Goal: Transaction & Acquisition: Purchase product/service

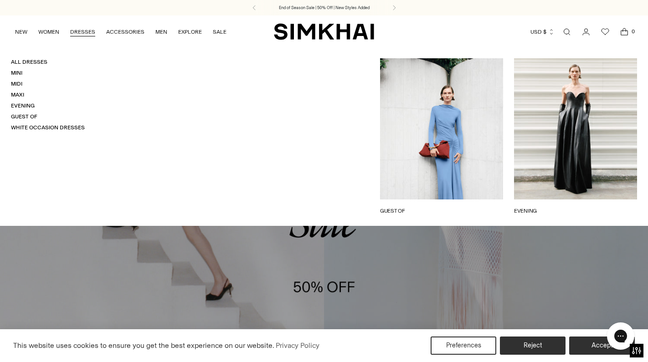
click at [91, 31] on link "DRESSES" at bounding box center [82, 32] width 25 height 20
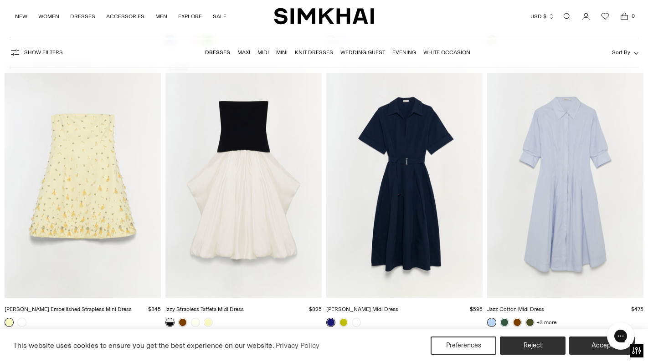
scroll to position [4846, 0]
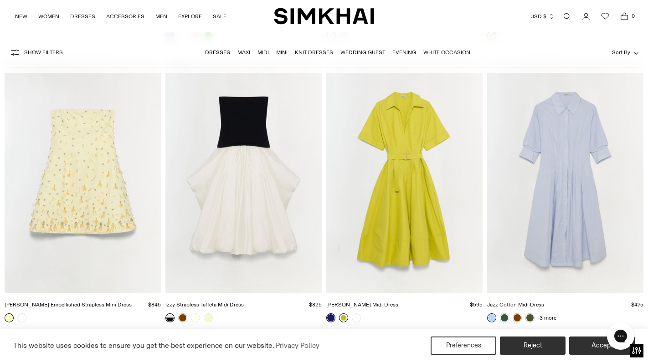
click at [342, 315] on link at bounding box center [343, 318] width 9 height 9
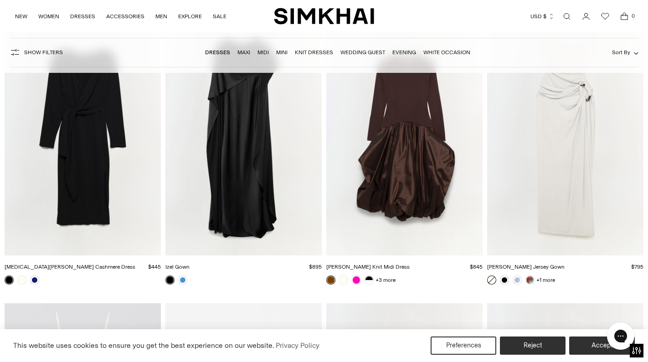
scroll to position [9651, 0]
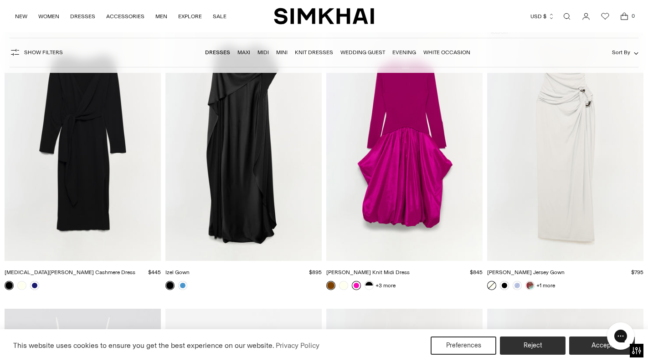
click at [357, 285] on link at bounding box center [356, 285] width 9 height 9
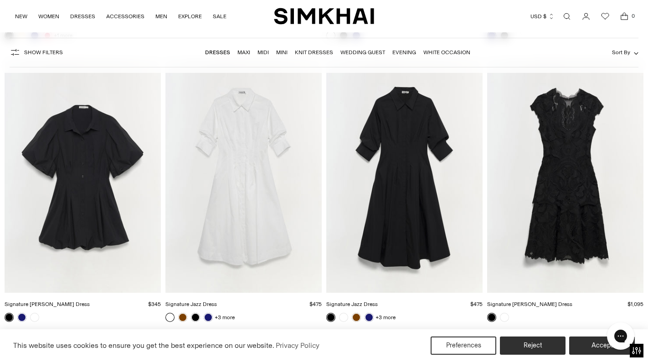
scroll to position [10226, 0]
